Goal: Information Seeking & Learning: Understand process/instructions

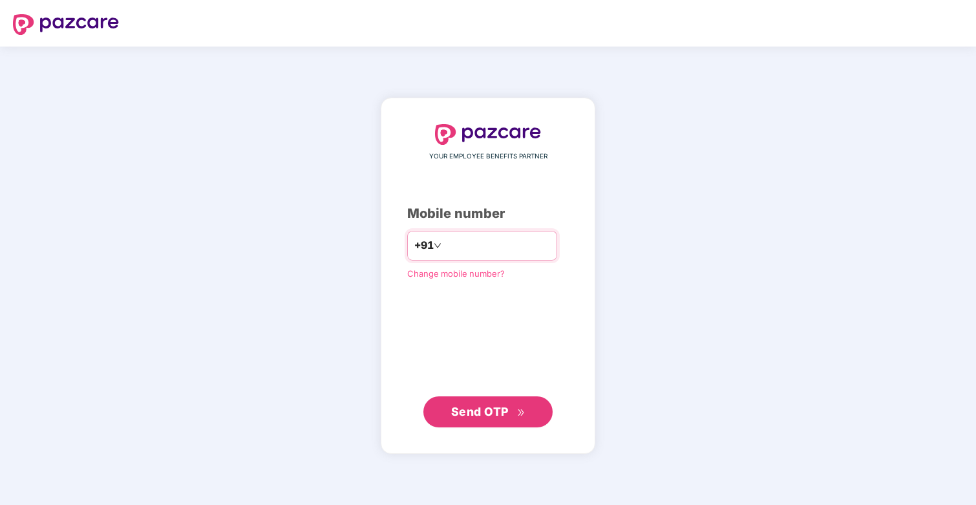
click at [482, 253] on input "number" at bounding box center [497, 245] width 106 height 21
type input "**********"
click at [504, 420] on span "Send OTP" at bounding box center [488, 411] width 74 height 18
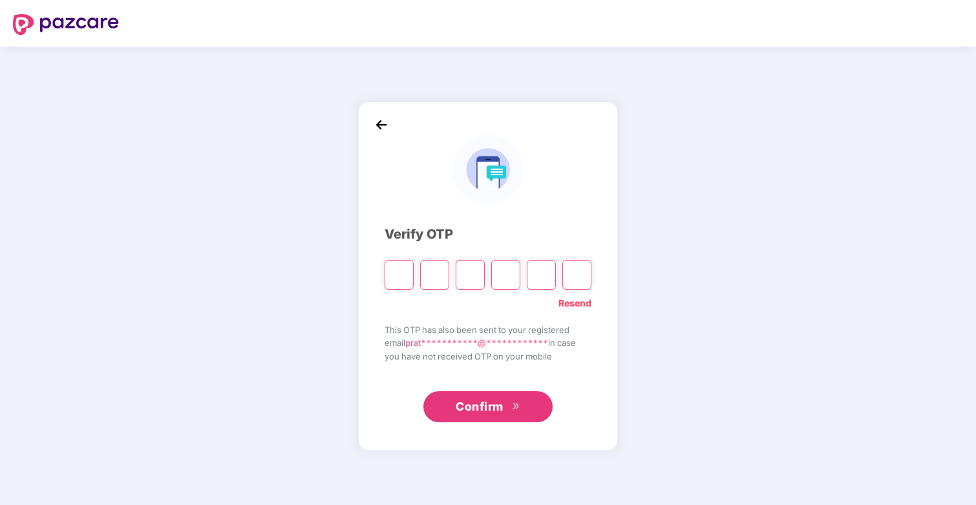
type input "*"
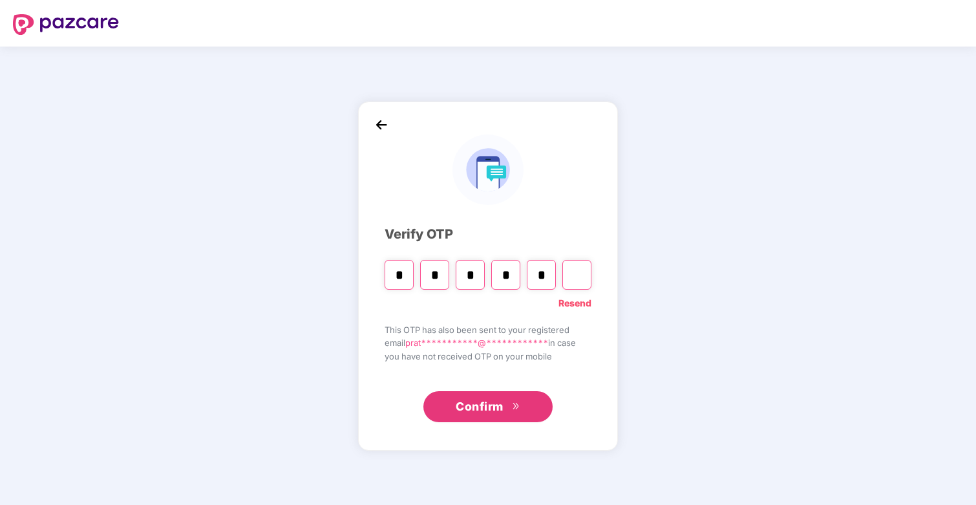
type input "*"
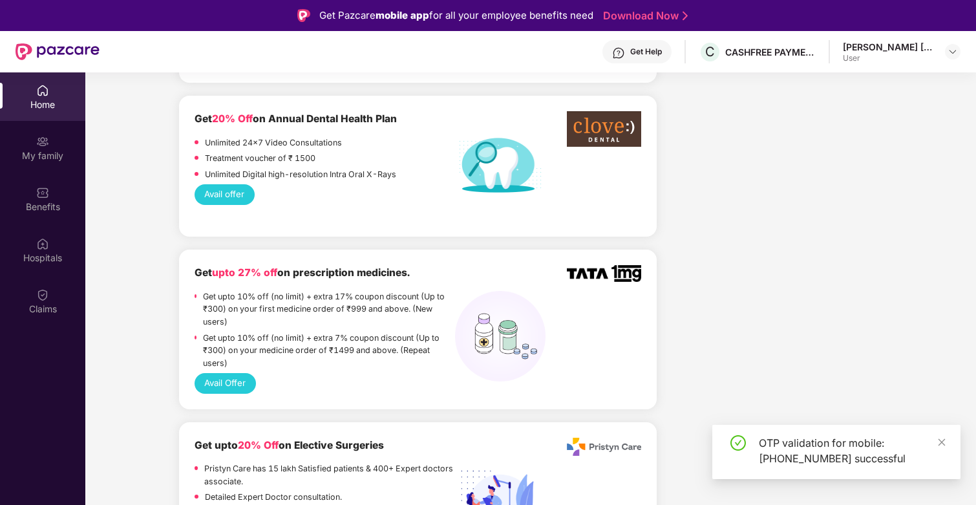
scroll to position [1049, 0]
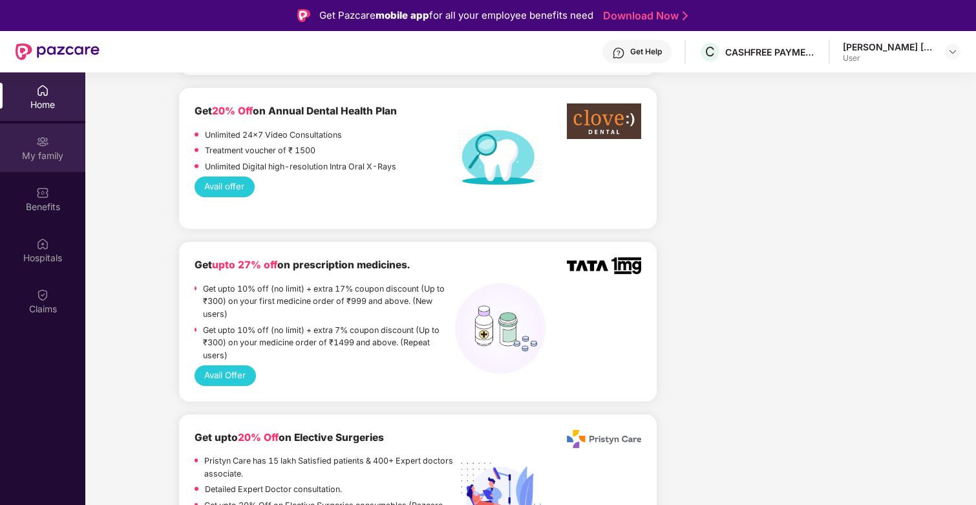
click at [53, 145] on div "My family" at bounding box center [42, 148] width 85 height 48
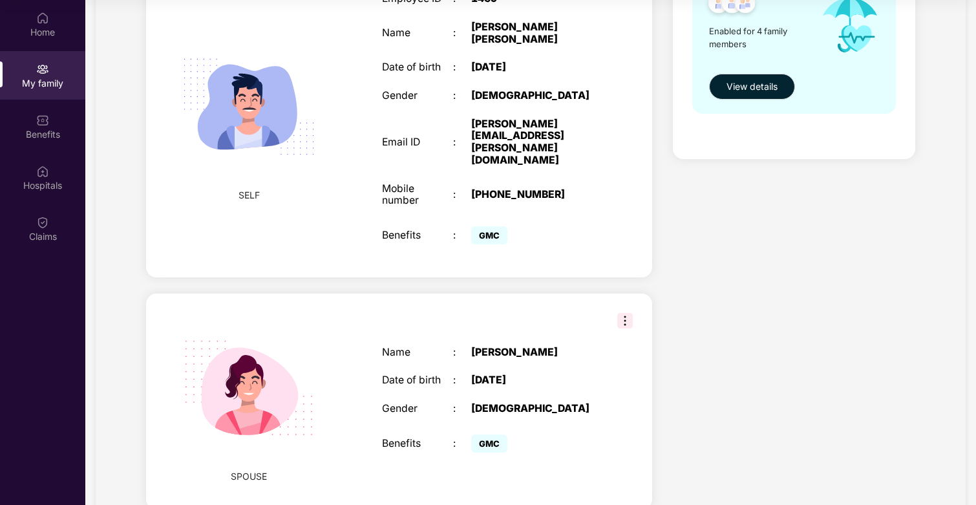
scroll to position [237, 0]
click at [622, 312] on img at bounding box center [626, 320] width 16 height 16
click at [517, 346] on div "[PERSON_NAME]" at bounding box center [533, 352] width 125 height 12
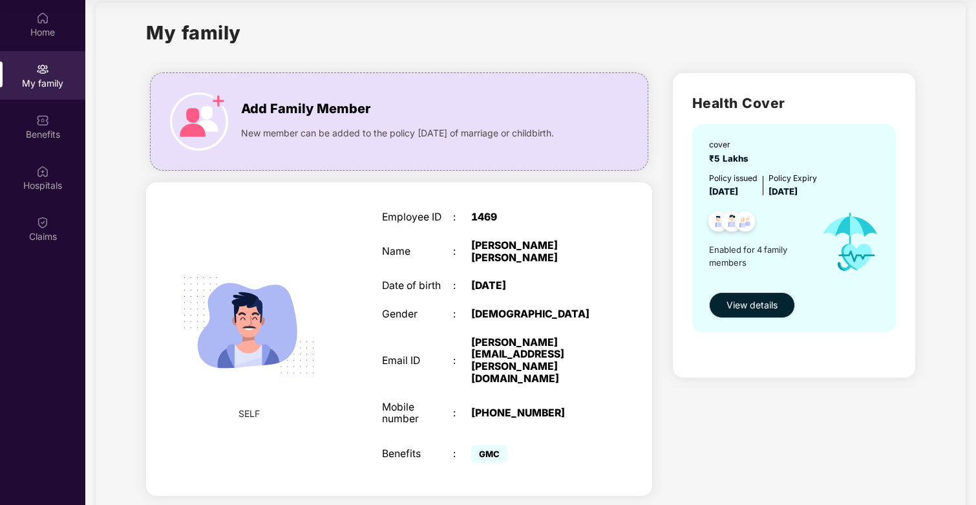
scroll to position [0, 0]
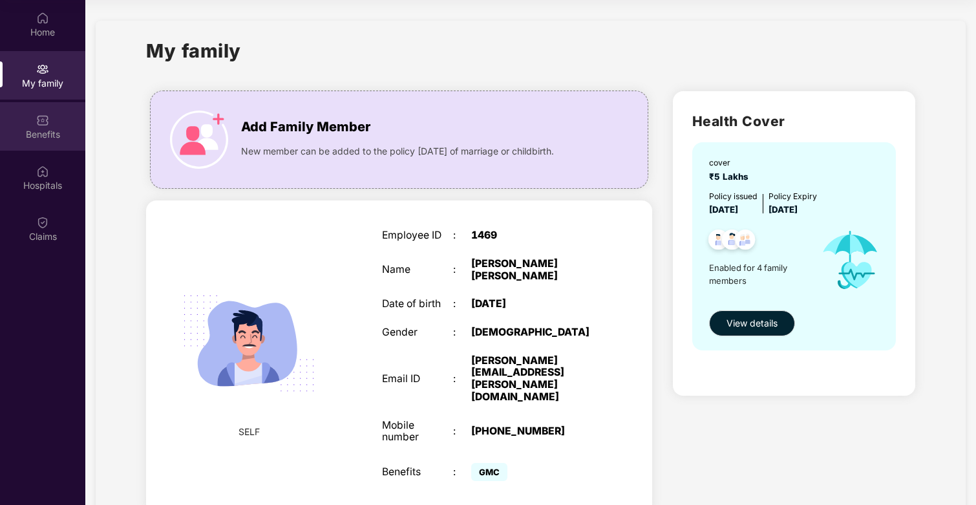
click at [33, 118] on div "Benefits" at bounding box center [42, 126] width 85 height 48
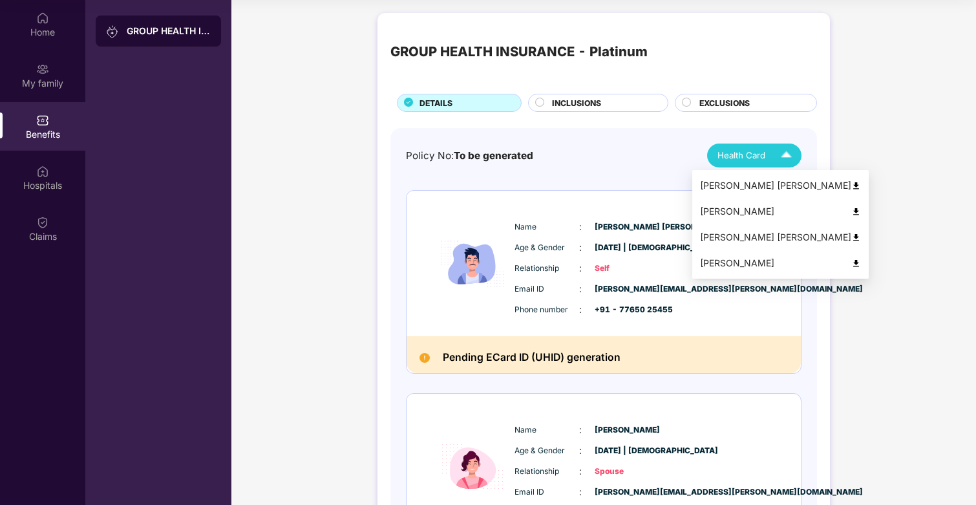
click at [852, 209] on img at bounding box center [857, 212] width 10 height 10
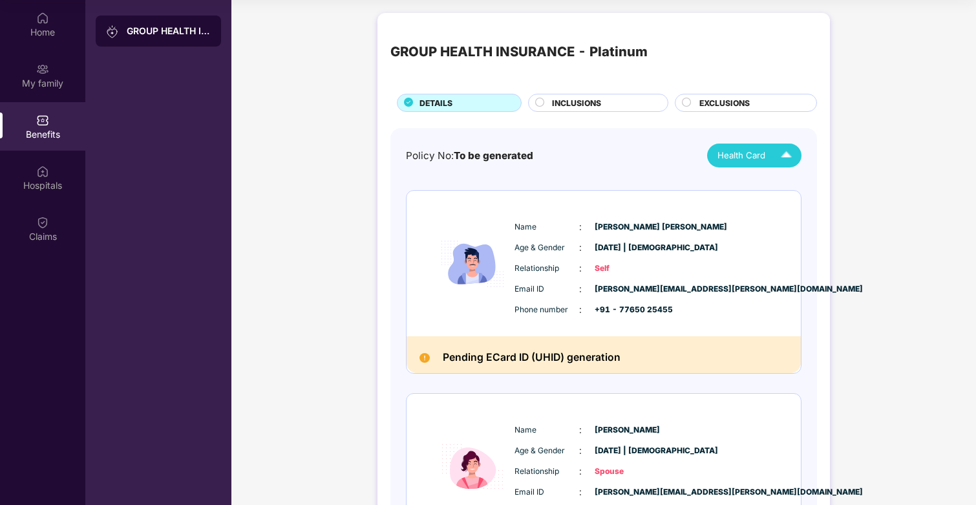
click at [614, 105] on div "INCLUSIONS" at bounding box center [604, 104] width 116 height 14
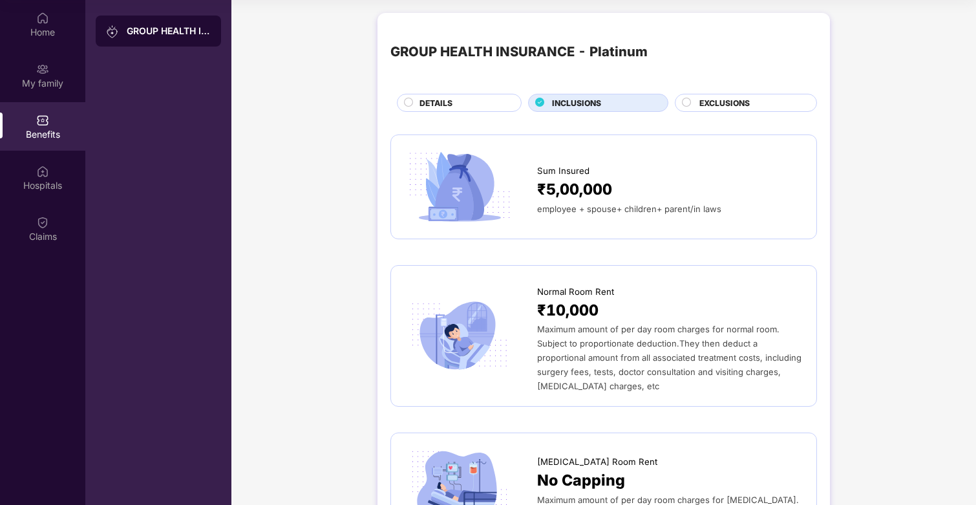
click at [714, 107] on span "EXCLUSIONS" at bounding box center [725, 103] width 50 height 12
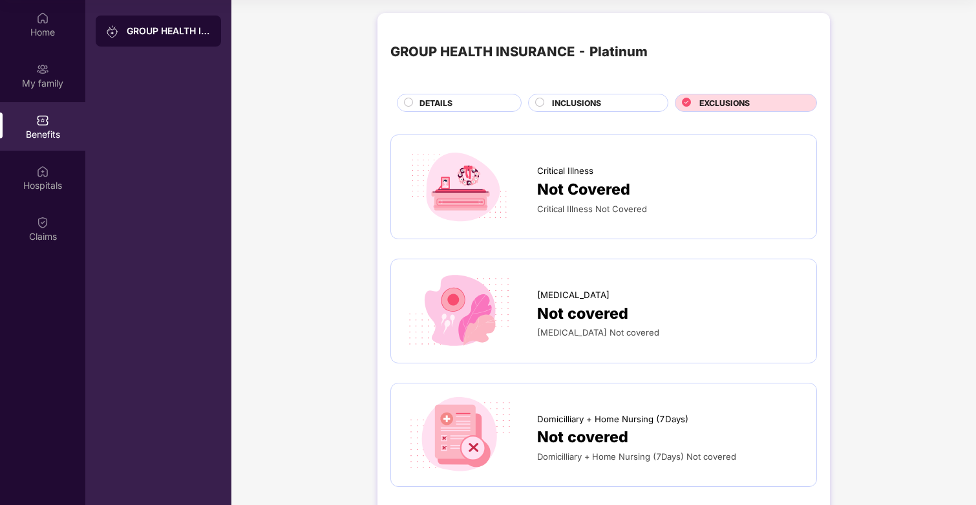
click at [572, 107] on span "INCLUSIONS" at bounding box center [576, 103] width 49 height 12
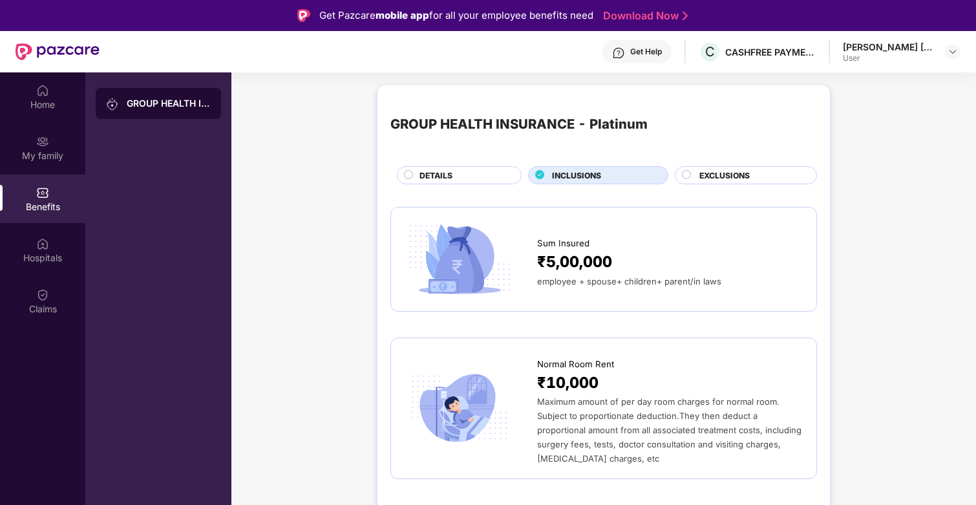
click at [445, 175] on span "DETAILS" at bounding box center [436, 175] width 33 height 12
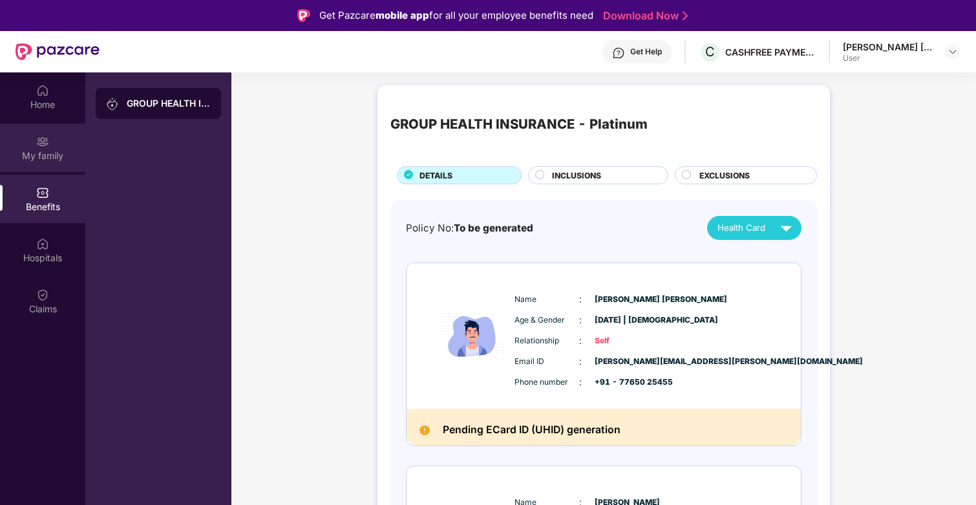
click at [45, 157] on div "My family" at bounding box center [42, 155] width 85 height 13
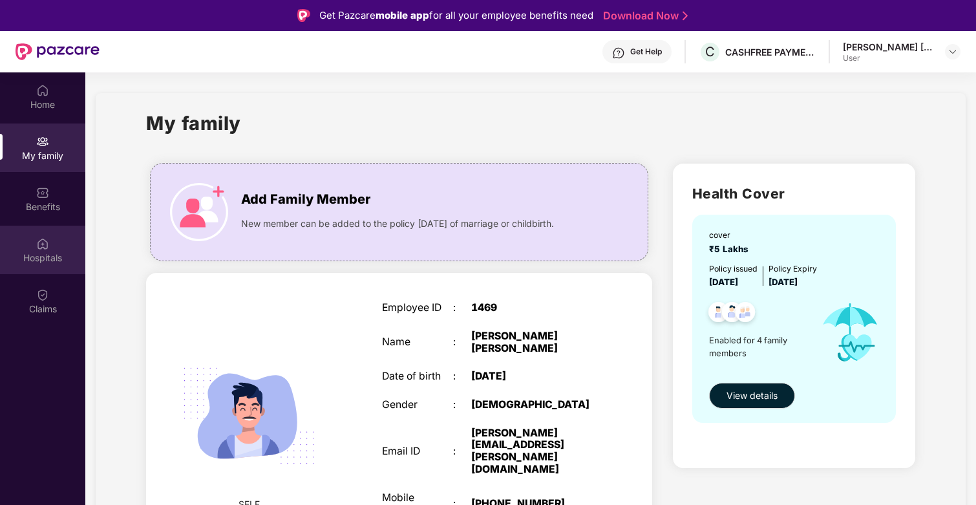
click at [36, 242] on img at bounding box center [42, 243] width 13 height 13
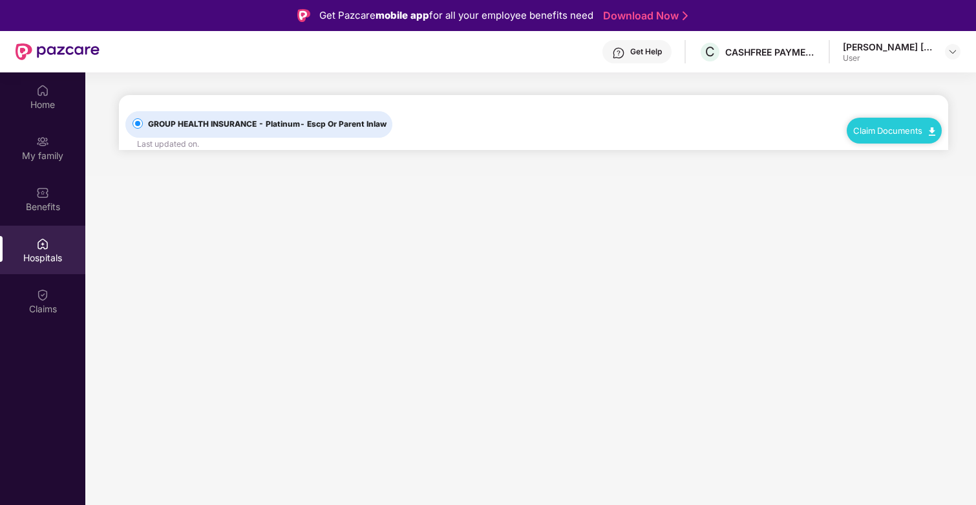
click at [917, 137] on div "Claim Documents" at bounding box center [894, 131] width 95 height 26
click at [922, 131] on link "Claim Documents" at bounding box center [895, 130] width 82 height 10
click at [858, 182] on link "Claim Process" at bounding box center [900, 179] width 84 height 28
click at [43, 285] on div "Claims" at bounding box center [42, 301] width 85 height 48
